Goal: Task Accomplishment & Management: Manage account settings

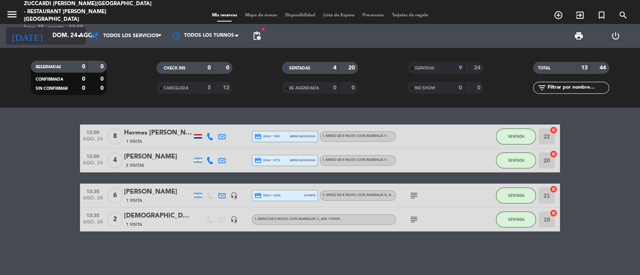
click at [77, 35] on icon "arrow_drop_down" at bounding box center [79, 36] width 10 height 10
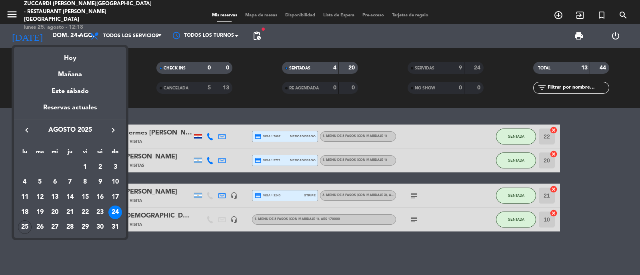
click at [113, 134] on icon "keyboard_arrow_right" at bounding box center [113, 131] width 10 height 10
click at [116, 132] on icon "keyboard_arrow_right" at bounding box center [113, 131] width 10 height 10
click at [118, 134] on icon "keyboard_arrow_right" at bounding box center [113, 131] width 10 height 10
click at [115, 200] on div "16" at bounding box center [115, 198] width 14 height 14
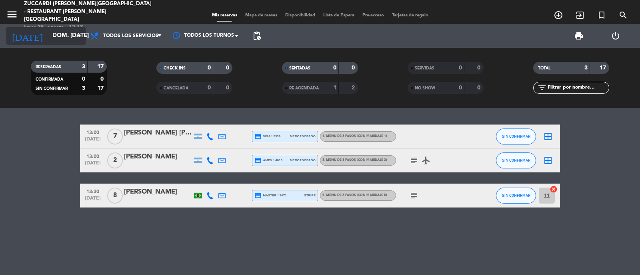
click at [55, 36] on input "dom. 16 nov." at bounding box center [86, 35] width 77 height 15
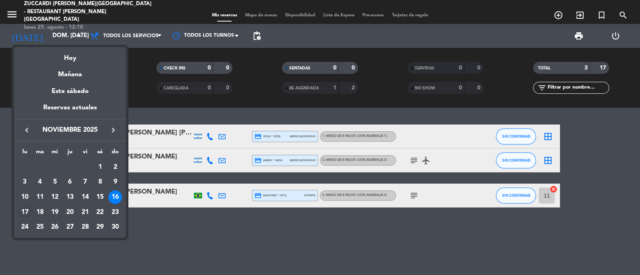
click at [24, 209] on div "17" at bounding box center [25, 213] width 14 height 14
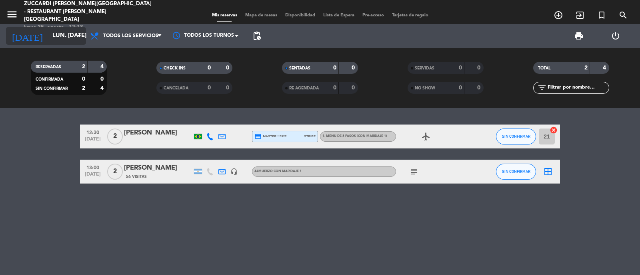
click at [48, 41] on input "lun. 17 nov." at bounding box center [86, 35] width 77 height 15
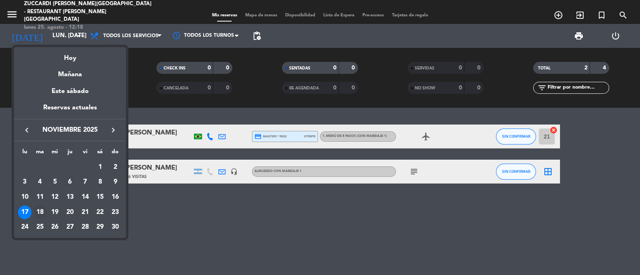
click at [39, 211] on div "18" at bounding box center [40, 213] width 14 height 14
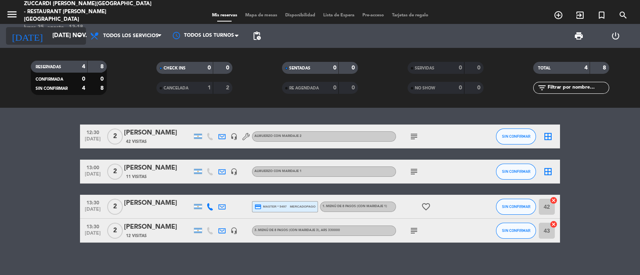
click at [48, 38] on input "mar. 18 nov." at bounding box center [86, 35] width 77 height 15
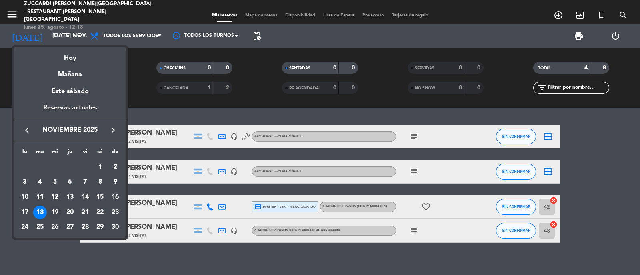
click at [54, 213] on div "19" at bounding box center [55, 213] width 14 height 14
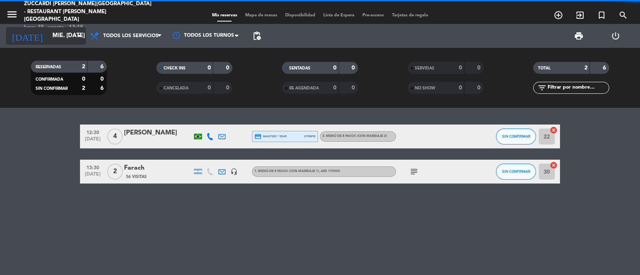
click at [51, 41] on input "mié. 19 nov." at bounding box center [86, 35] width 77 height 15
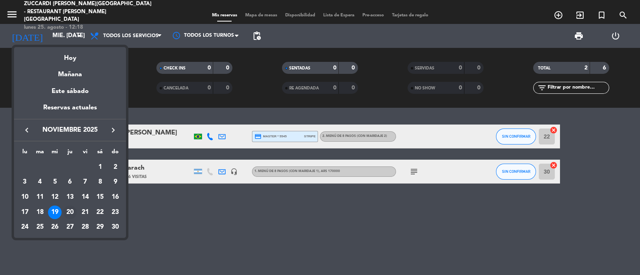
click at [65, 209] on div "20" at bounding box center [70, 213] width 14 height 14
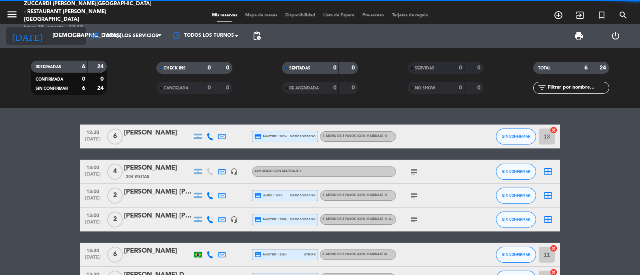
click at [48, 38] on input "jue. 20 nov." at bounding box center [86, 35] width 77 height 15
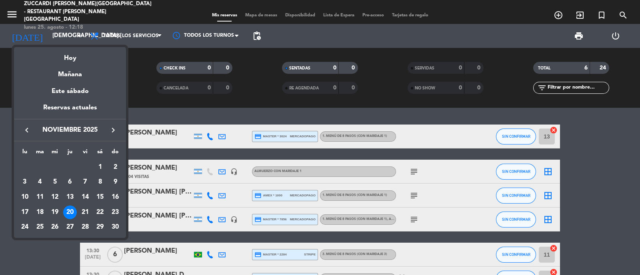
click at [2, 174] on div at bounding box center [320, 137] width 640 height 275
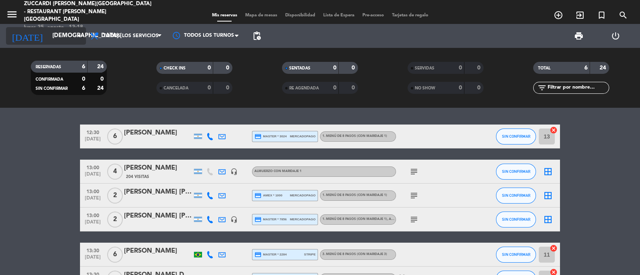
click at [52, 38] on input "jue. 20 nov." at bounding box center [86, 35] width 77 height 15
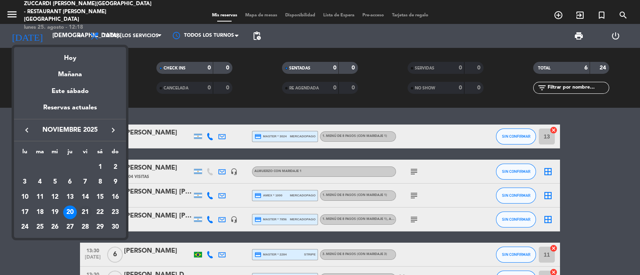
click at [81, 210] on div "21" at bounding box center [85, 213] width 14 height 14
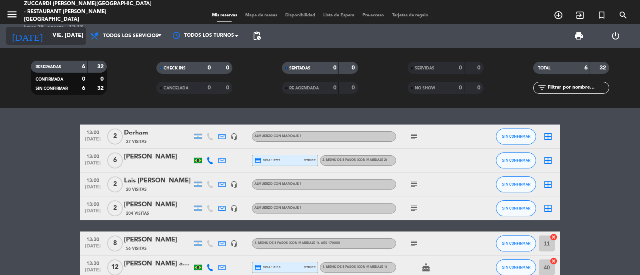
click at [74, 32] on icon "arrow_drop_down" at bounding box center [79, 36] width 10 height 10
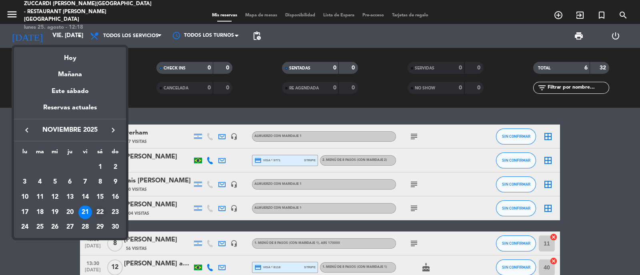
click at [101, 215] on div "22" at bounding box center [100, 213] width 14 height 14
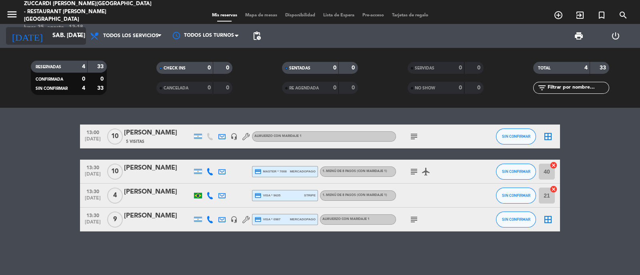
click at [70, 38] on input "sáb. 22 nov." at bounding box center [86, 35] width 77 height 15
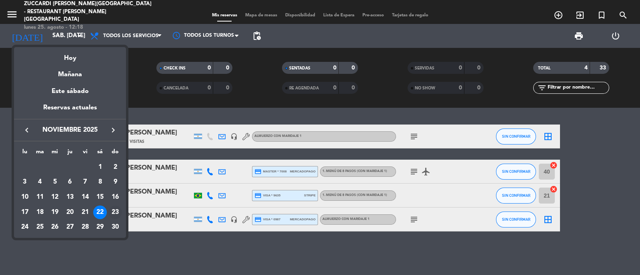
click at [118, 216] on div "23" at bounding box center [115, 213] width 14 height 14
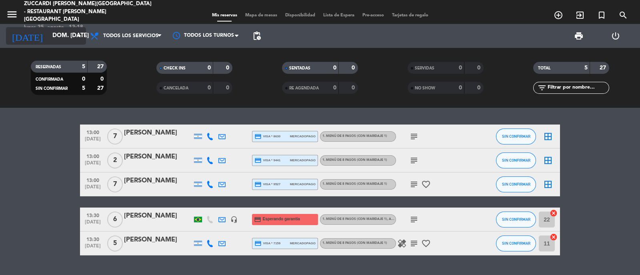
click at [74, 41] on input "dom. 23 nov." at bounding box center [86, 35] width 77 height 15
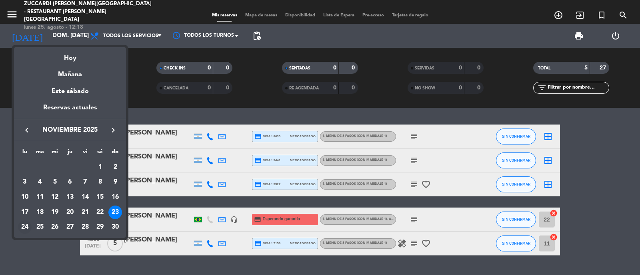
click at [24, 229] on div "24" at bounding box center [25, 228] width 14 height 14
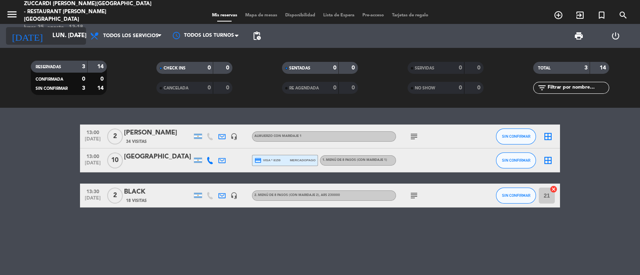
click at [68, 34] on input "lun. 24 nov." at bounding box center [86, 35] width 77 height 15
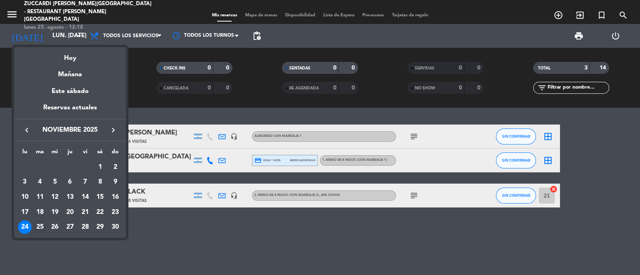
click at [44, 224] on div "25" at bounding box center [40, 228] width 14 height 14
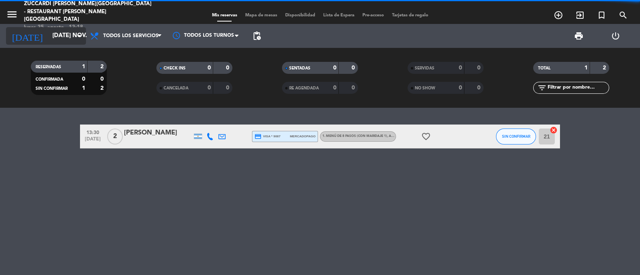
click at [76, 37] on icon "arrow_drop_down" at bounding box center [79, 36] width 10 height 10
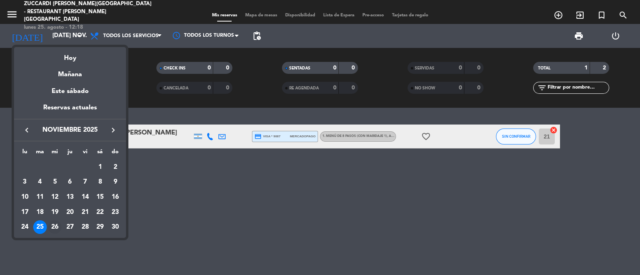
click at [52, 228] on div "26" at bounding box center [55, 228] width 14 height 14
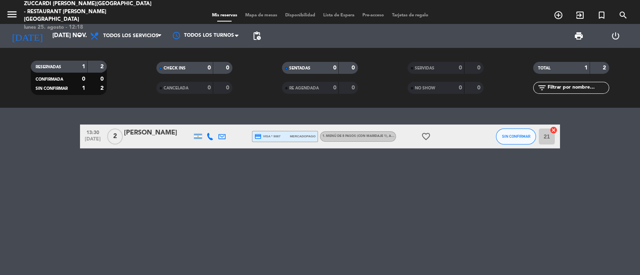
type input "mié. 26 nov."
click at [255, 13] on span "Mapa de mesas" at bounding box center [261, 15] width 40 height 4
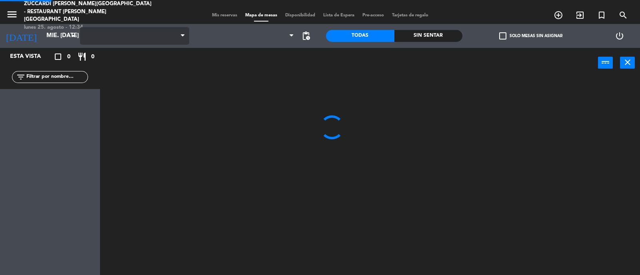
click at [80, 37] on span at bounding box center [134, 36] width 109 height 18
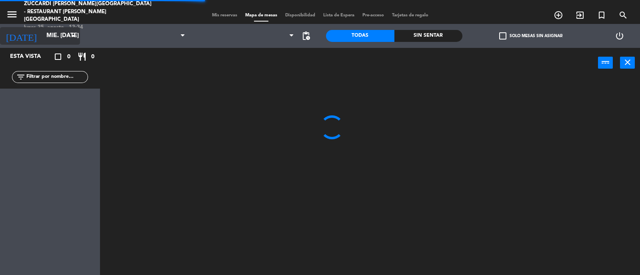
click at [69, 34] on icon "arrow_drop_down" at bounding box center [73, 36] width 10 height 10
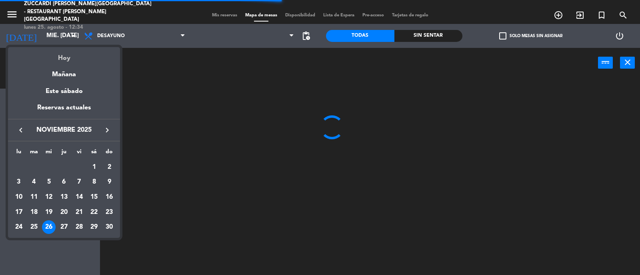
click at [73, 63] on div "Hoy" at bounding box center [64, 55] width 112 height 16
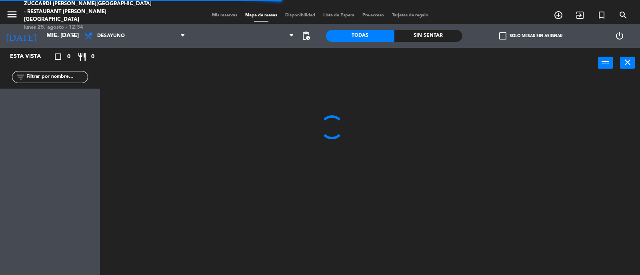
type input "lun. 25 ago."
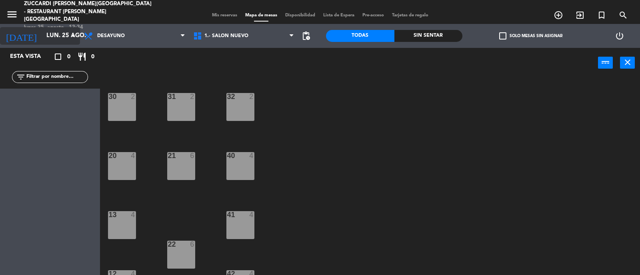
click at [58, 36] on input "lun. 25 ago." at bounding box center [80, 35] width 77 height 15
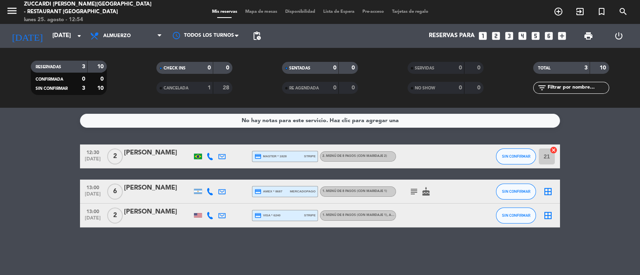
click at [11, 13] on icon "menu" at bounding box center [12, 11] width 12 height 12
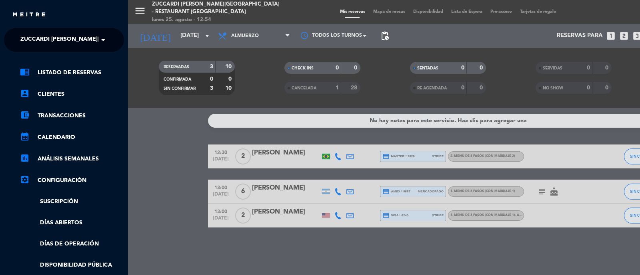
click at [99, 39] on span at bounding box center [105, 40] width 14 height 17
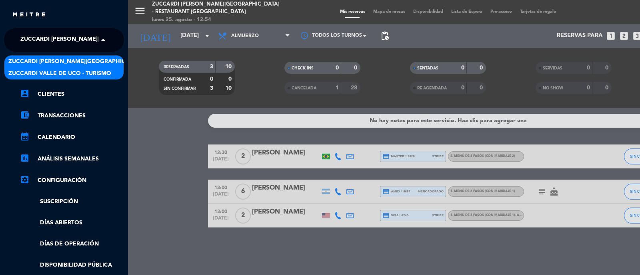
click at [104, 74] on span "Zuccardi Valle de Uco - Turismo" at bounding box center [59, 73] width 103 height 9
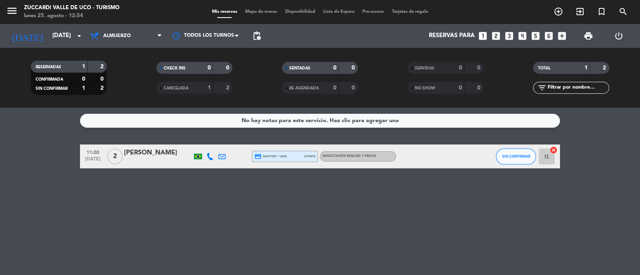
click at [29, 188] on div "No hay notas para este servicio. Haz clic para agregar una 11:00 [DATE] 2 [PERS…" at bounding box center [320, 191] width 640 height 167
click at [7, 10] on icon "menu" at bounding box center [12, 11] width 12 height 12
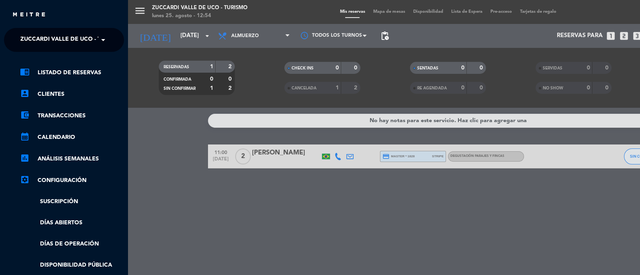
click at [99, 39] on span at bounding box center [105, 40] width 14 height 17
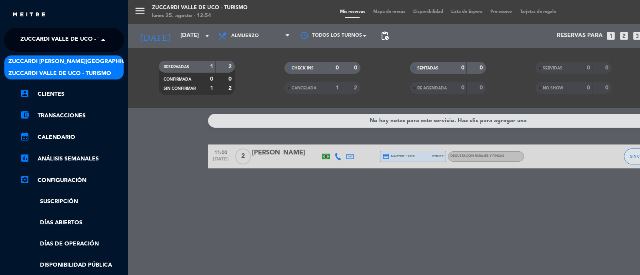
click at [107, 56] on div "Zuccardi [PERSON_NAME][GEOGRAPHIC_DATA] - Restaurant [GEOGRAPHIC_DATA]" at bounding box center [63, 62] width 119 height 12
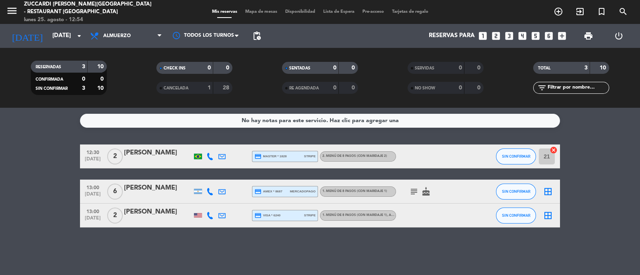
click at [37, 191] on bookings-row "12:30 [DATE] 2 [PERSON_NAME] credit_card master * 1828 stripe 2. MENÚ DE 8 PASO…" at bounding box center [320, 186] width 640 height 83
click at [47, 155] on bookings-row "12:30 [DATE] 2 [PERSON_NAME] credit_card master * 1828 stripe 2. MENÚ DE 8 PASO…" at bounding box center [320, 186] width 640 height 83
click at [596, 167] on bookings-row "12:30 [DATE] 2 [PERSON_NAME] credit_card master * 1828 stripe 2. MENÚ DE 8 PASO…" at bounding box center [320, 186] width 640 height 83
click at [603, 159] on bookings-row "12:30 [DATE] 2 [PERSON_NAME] credit_card master * 1828 stripe 2. MENÚ DE 8 PASO…" at bounding box center [320, 186] width 640 height 83
